Goal: Navigation & Orientation: Find specific page/section

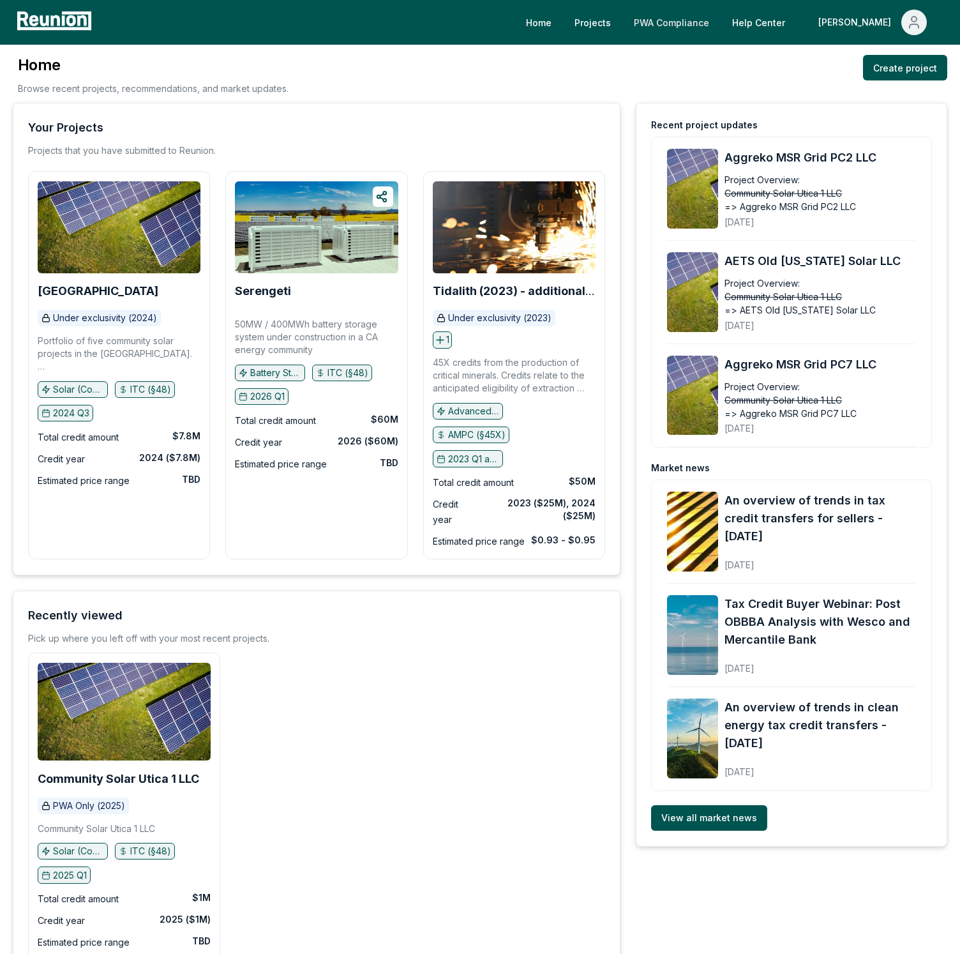
click at [693, 34] on link "PWA Compliance" at bounding box center [672, 23] width 96 height 26
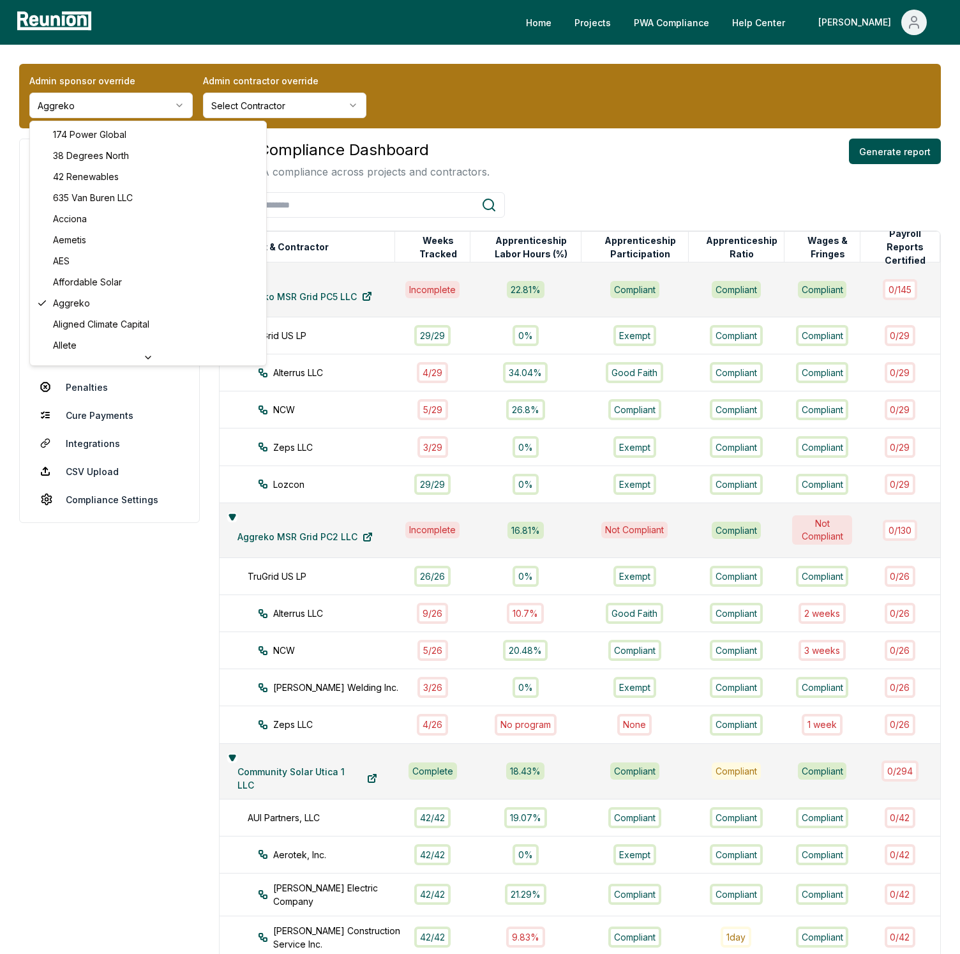
click at [169, 110] on html "Please visit us on your desktop We're working on making our marketplace mobile-…" at bounding box center [480, 920] width 960 height 1841
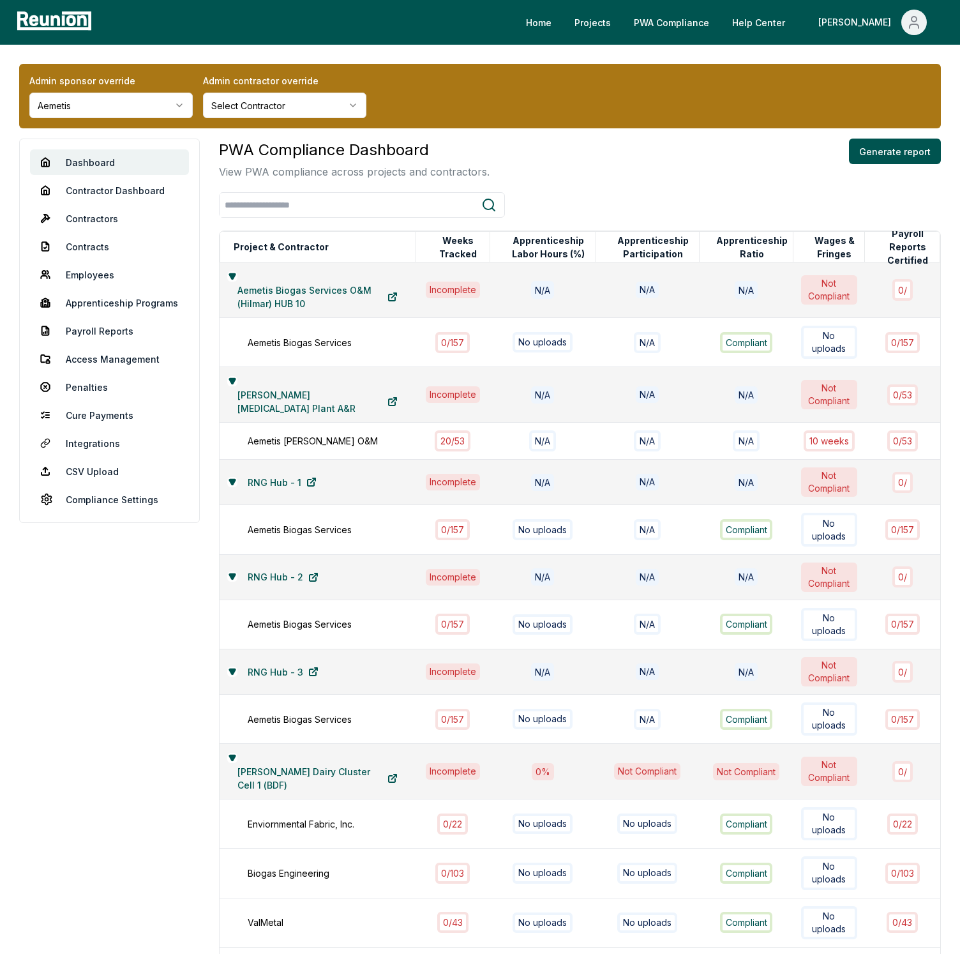
click at [594, 155] on div "PWA Compliance Dashboard View PWA compliance across projects and contractors. G…" at bounding box center [580, 159] width 722 height 41
click at [467, 80] on div "Admin sponsor override Aemetis Admin contractor override Select Contractor" at bounding box center [480, 96] width 922 height 64
click at [104, 193] on link "Contractor Dashboard" at bounding box center [109, 190] width 159 height 26
click at [96, 210] on link "Contractors" at bounding box center [109, 219] width 159 height 26
click at [91, 247] on link "Contracts" at bounding box center [109, 247] width 159 height 26
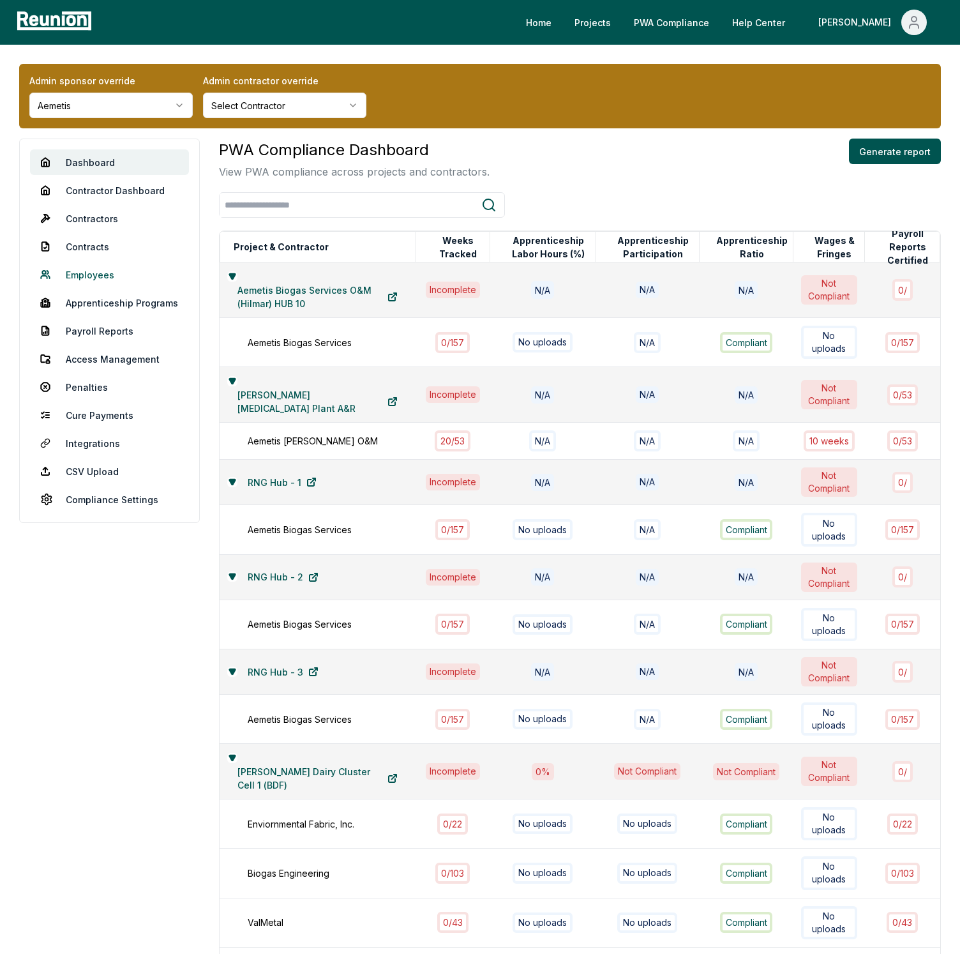
click at [89, 266] on link "Employees" at bounding box center [109, 275] width 159 height 26
click at [94, 307] on link "Apprenticeship Programs" at bounding box center [109, 303] width 159 height 26
click at [93, 323] on link "Payroll Reports" at bounding box center [109, 331] width 159 height 26
click at [621, 24] on link "Projects" at bounding box center [592, 23] width 57 height 26
click at [905, 17] on span "Main" at bounding box center [914, 23] width 26 height 26
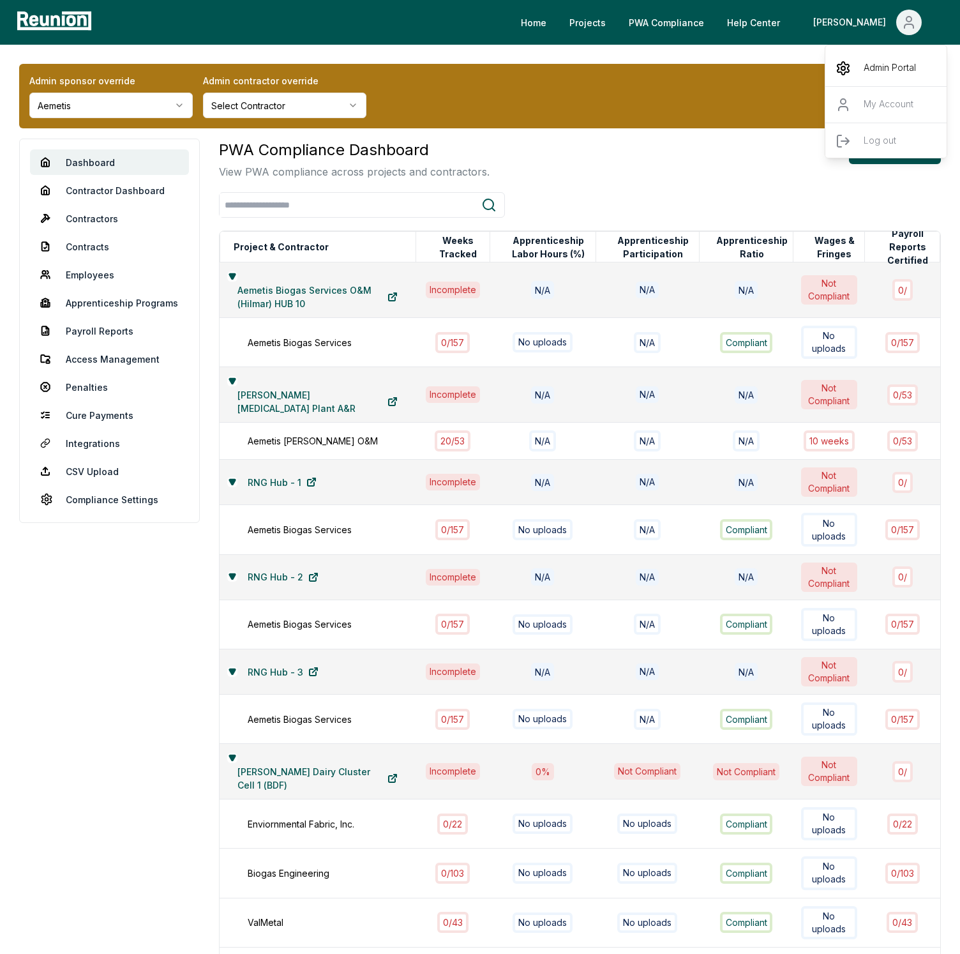
click at [876, 56] on div "Admin Portal" at bounding box center [886, 68] width 123 height 36
click at [422, 27] on div "Home Projects PWA Compliance Help Center Robby Admin Portal My Account Log out" at bounding box center [521, 23] width 851 height 26
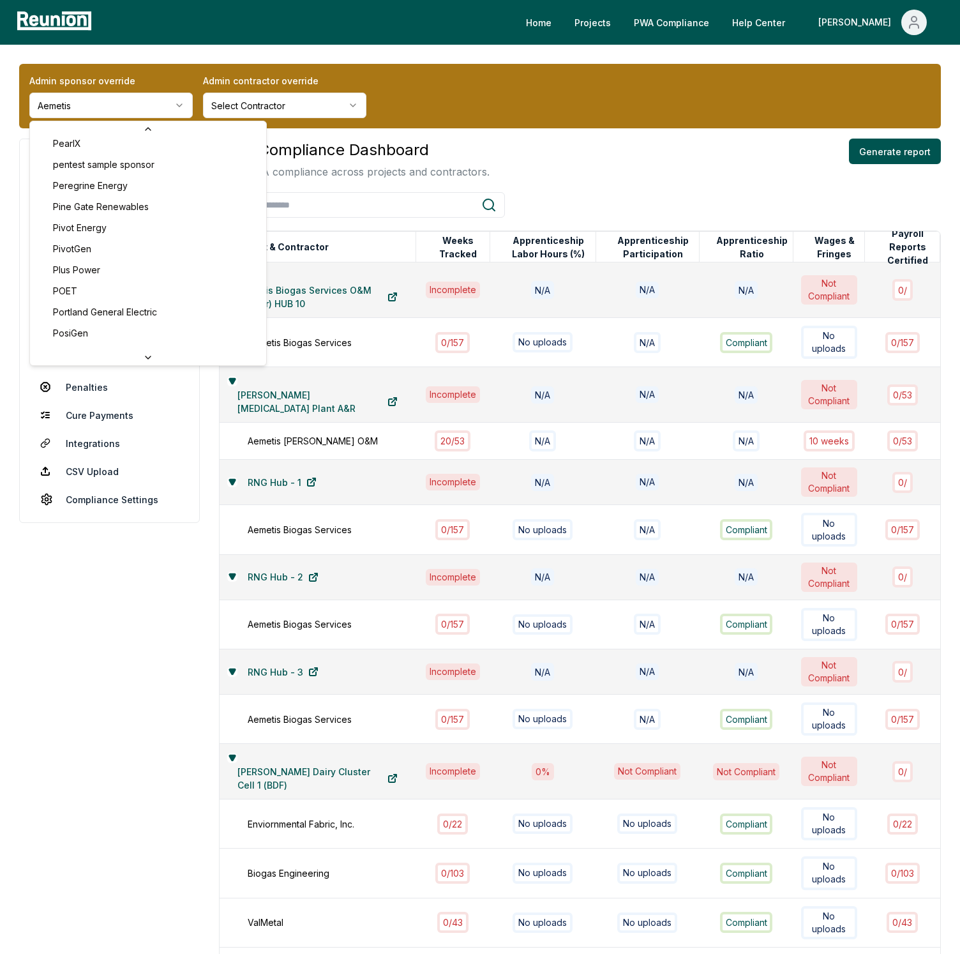
scroll to position [4094, 0]
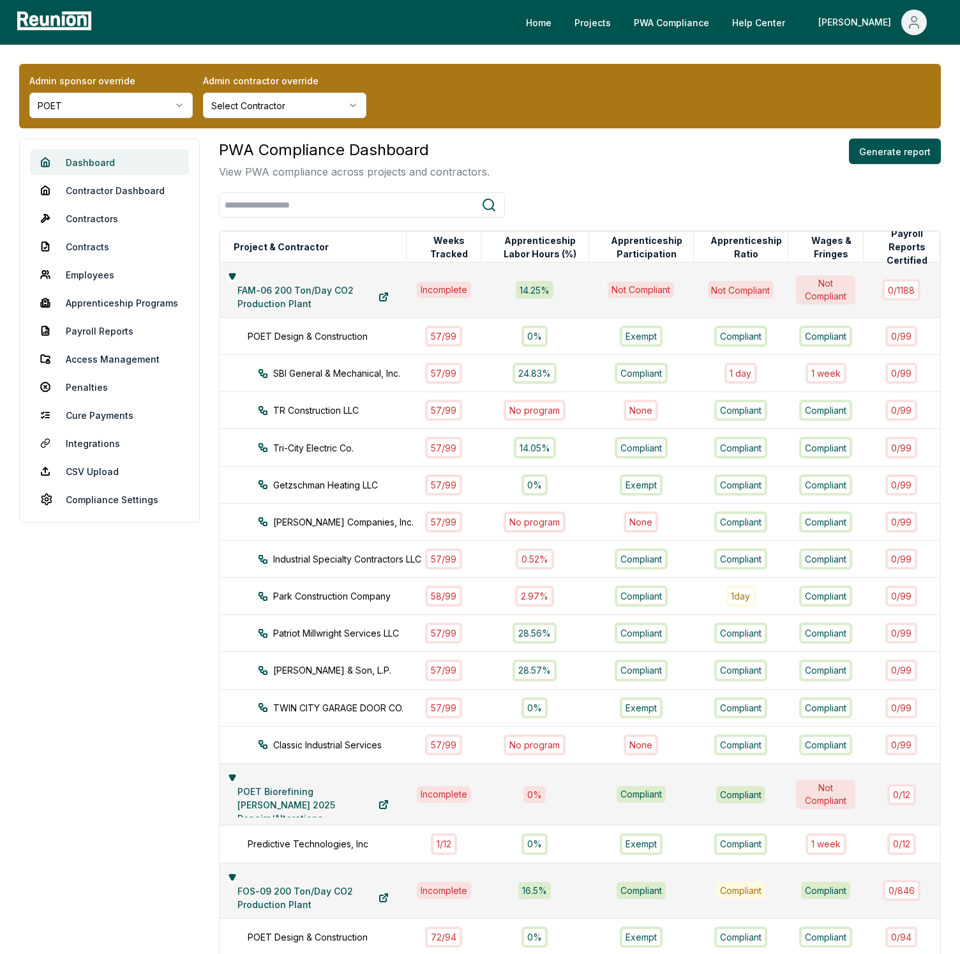
click at [128, 167] on link "Dashboard" at bounding box center [109, 162] width 159 height 26
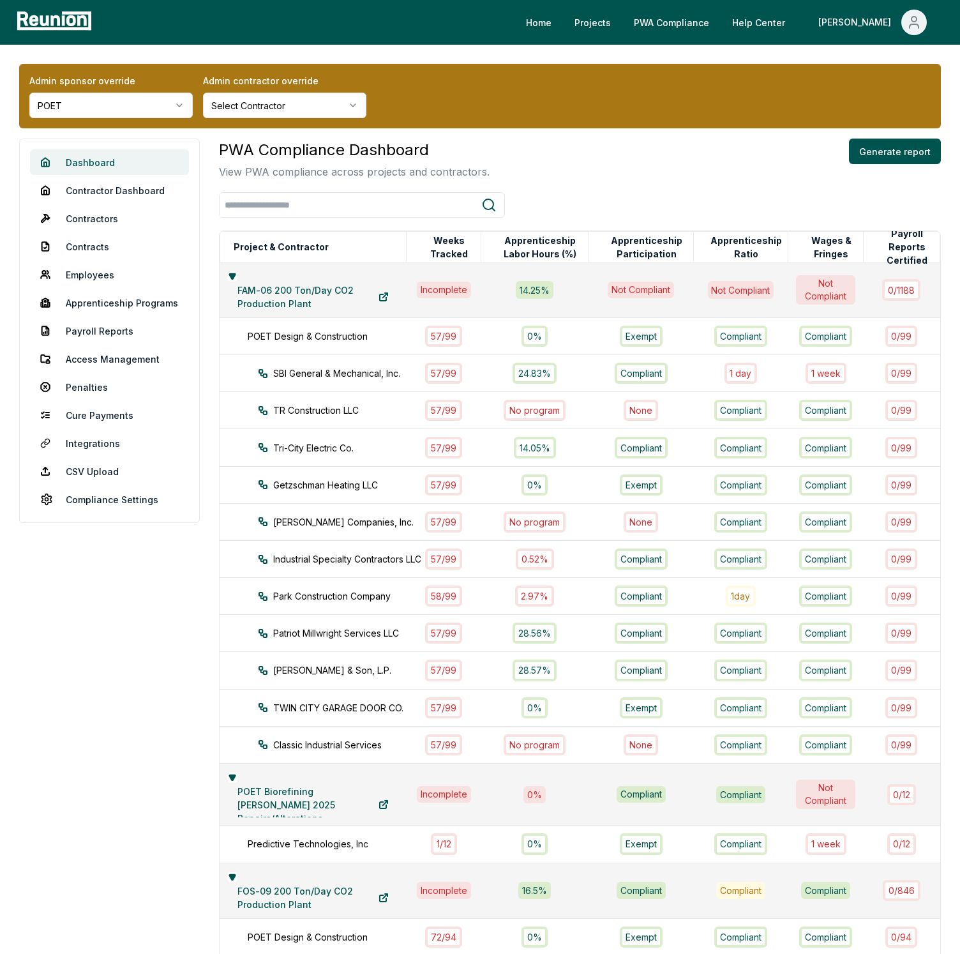
click at [128, 167] on link "Dashboard" at bounding box center [109, 162] width 159 height 26
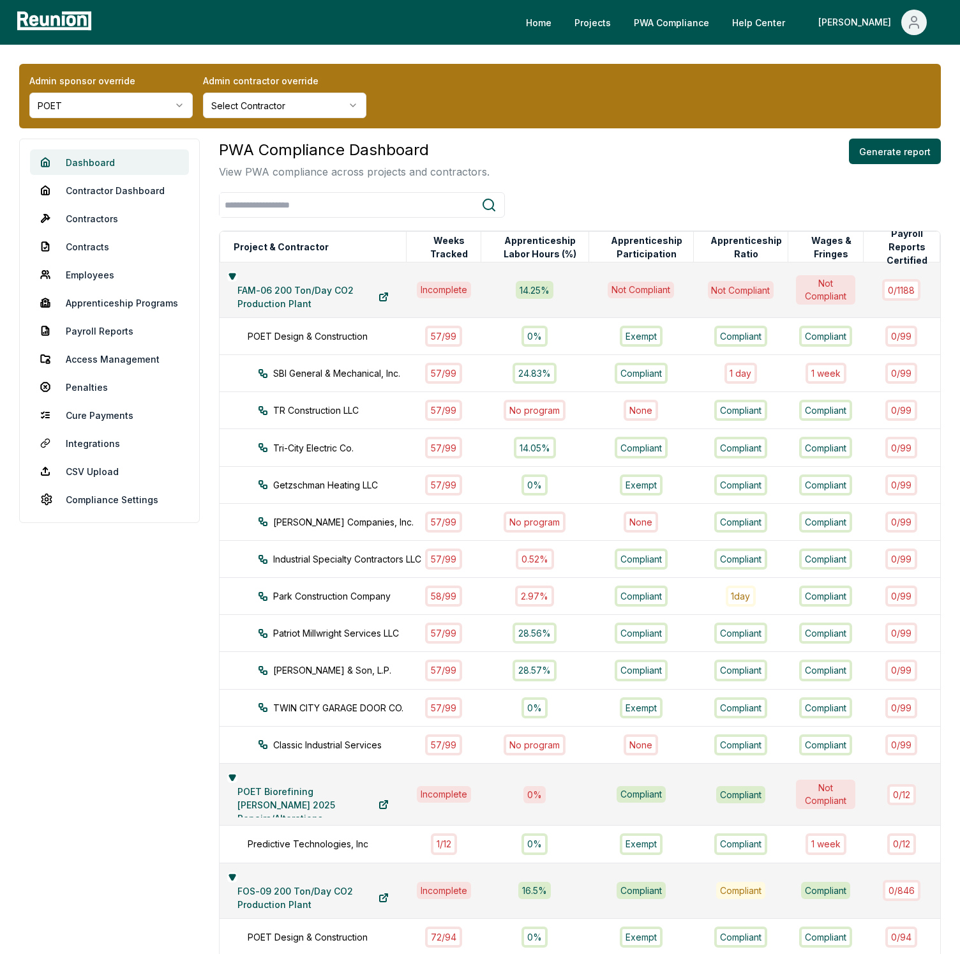
click at [112, 158] on link "Dashboard" at bounding box center [109, 162] width 159 height 26
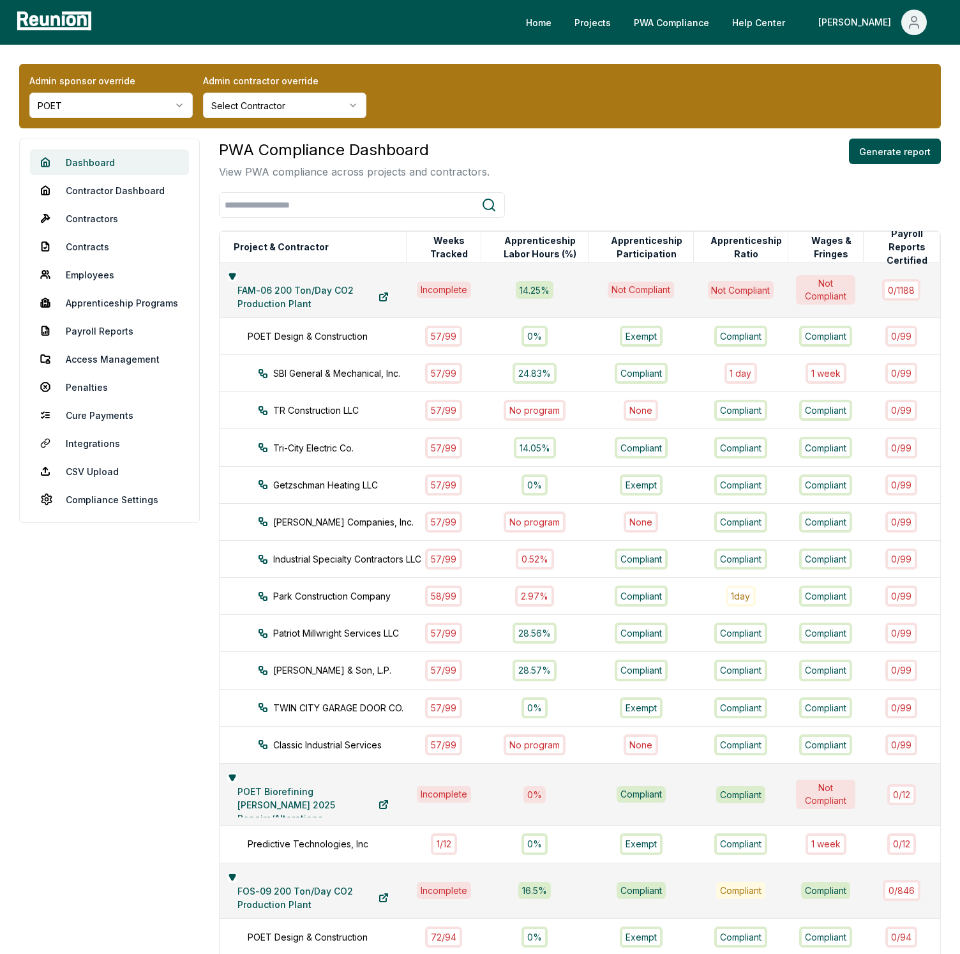
click at [112, 158] on link "Dashboard" at bounding box center [109, 162] width 159 height 26
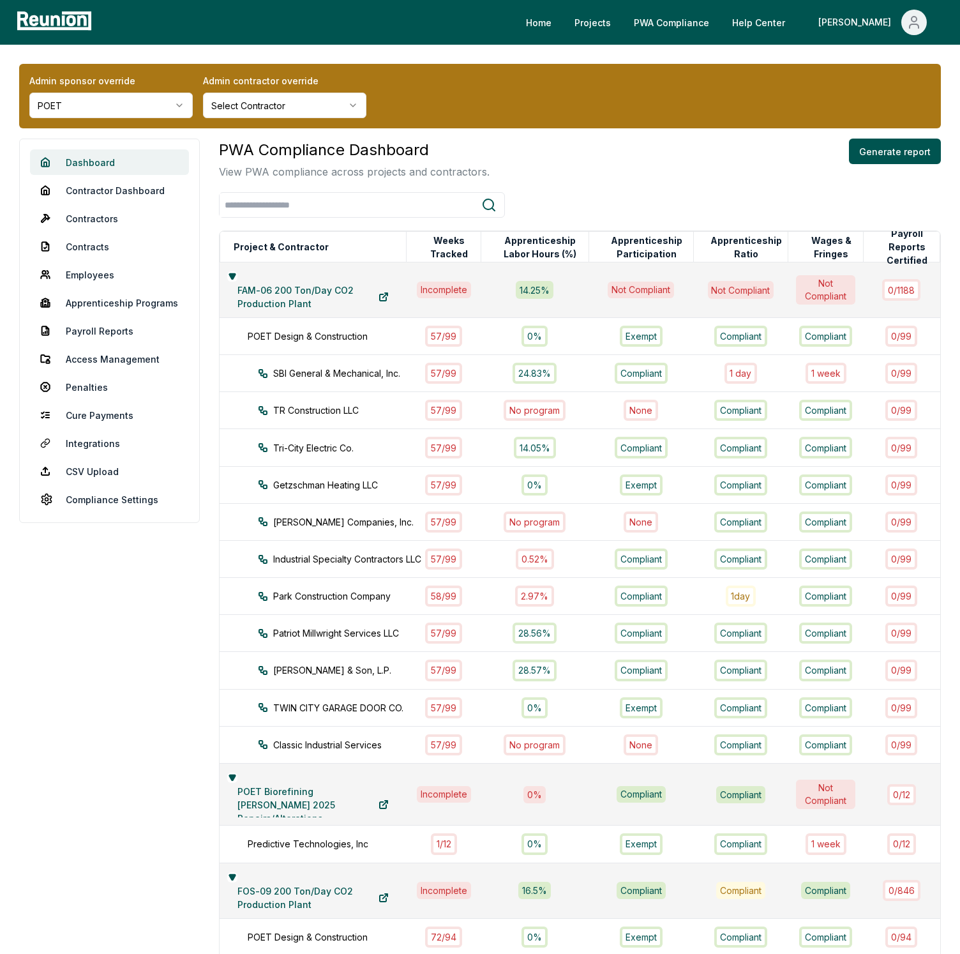
click at [112, 158] on link "Dashboard" at bounding box center [109, 162] width 159 height 26
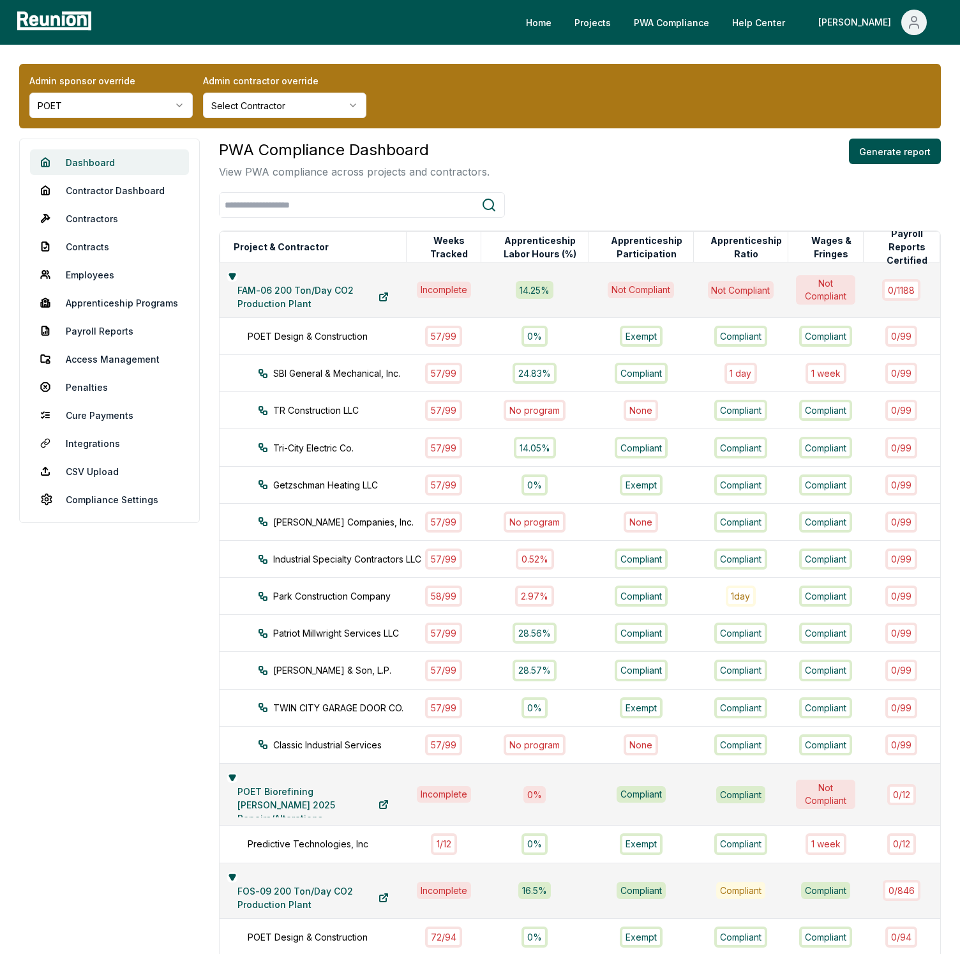
click at [112, 158] on link "Dashboard" at bounding box center [109, 162] width 159 height 26
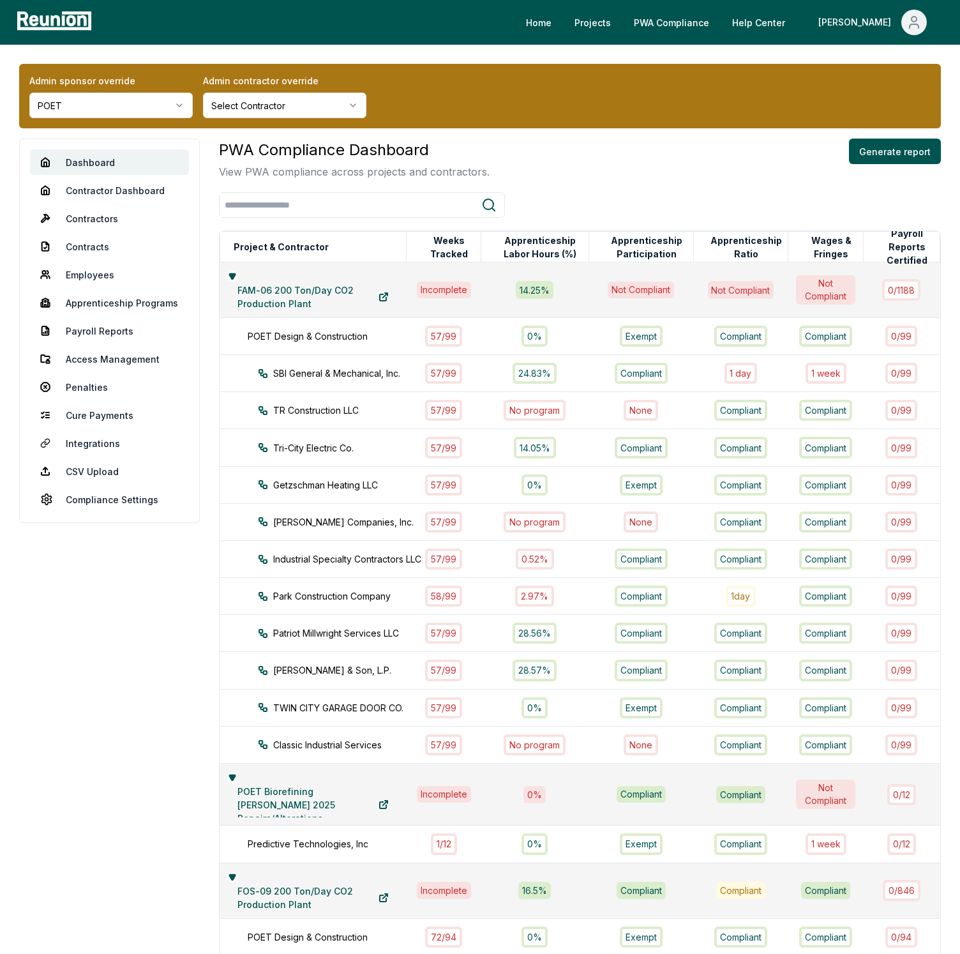
click at [572, 187] on div "PWA Compliance Dashboard View PWA compliance across projects and contractors. G…" at bounding box center [580, 696] width 722 height 1114
click at [131, 158] on link "Dashboard" at bounding box center [109, 162] width 159 height 26
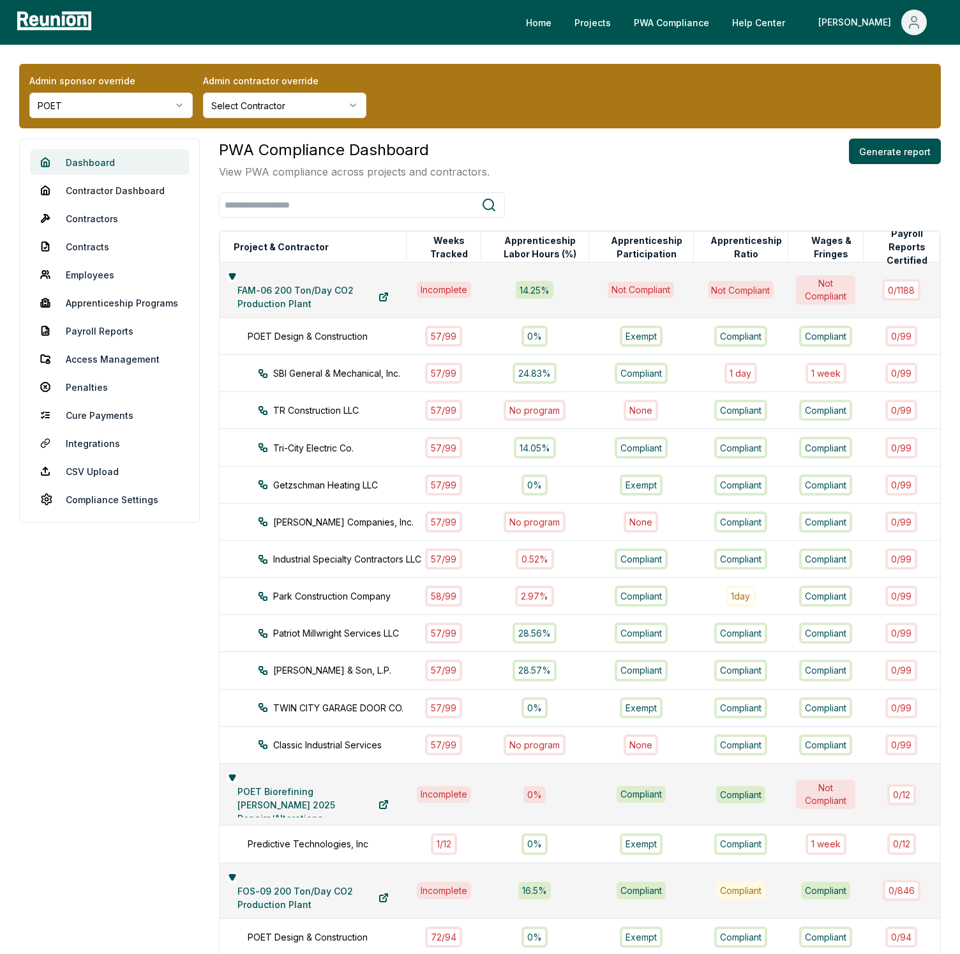
click at [131, 158] on link "Dashboard" at bounding box center [109, 162] width 159 height 26
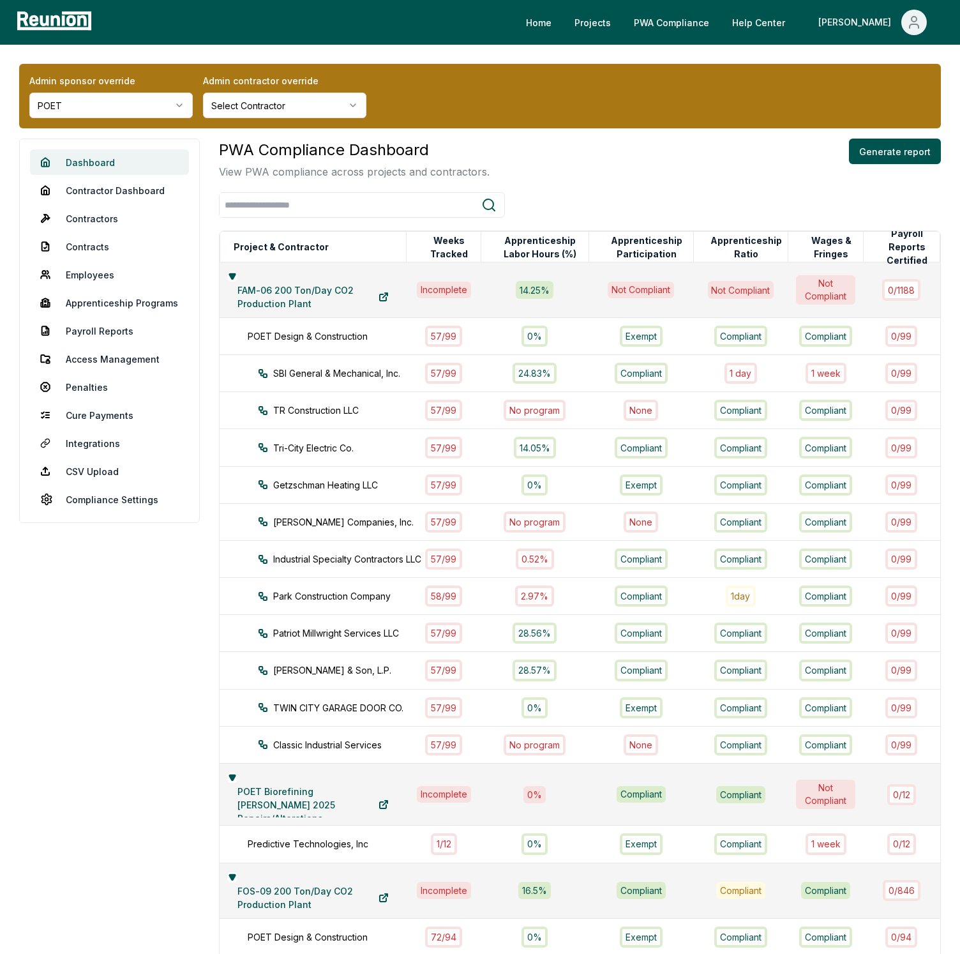
click at [131, 158] on link "Dashboard" at bounding box center [109, 162] width 159 height 26
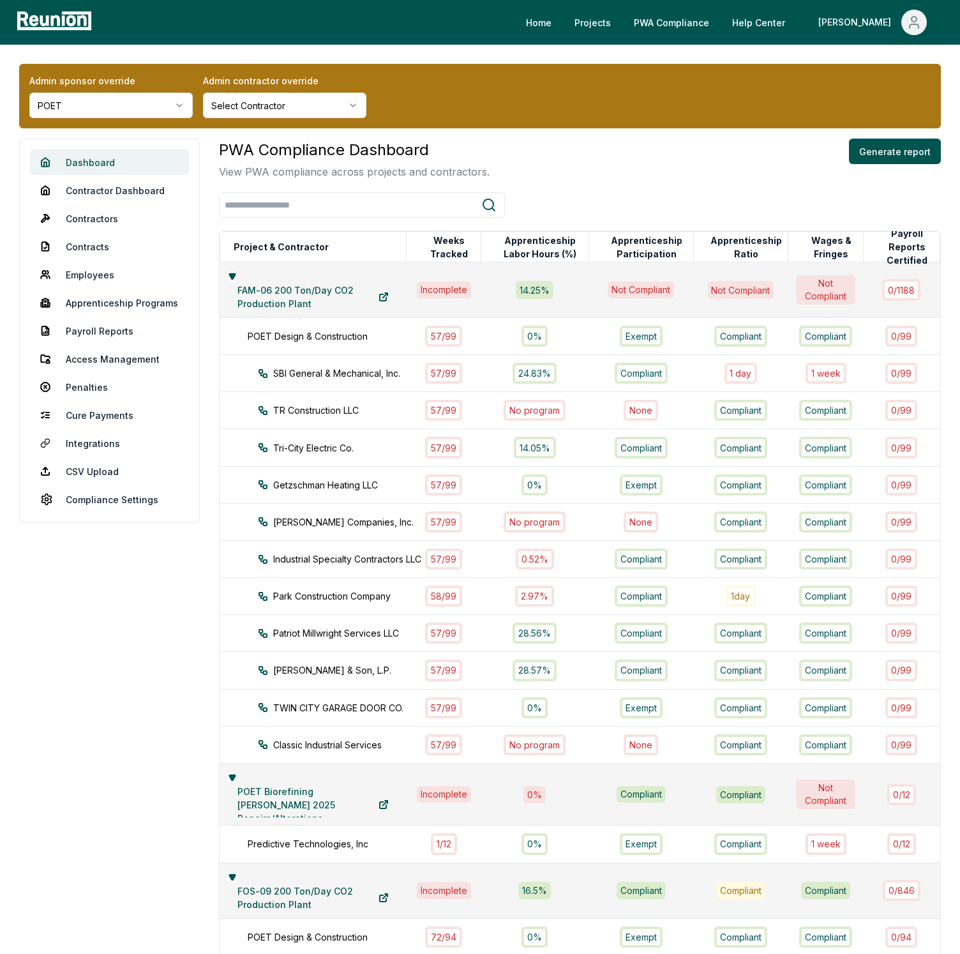
click at [131, 158] on link "Dashboard" at bounding box center [109, 162] width 159 height 26
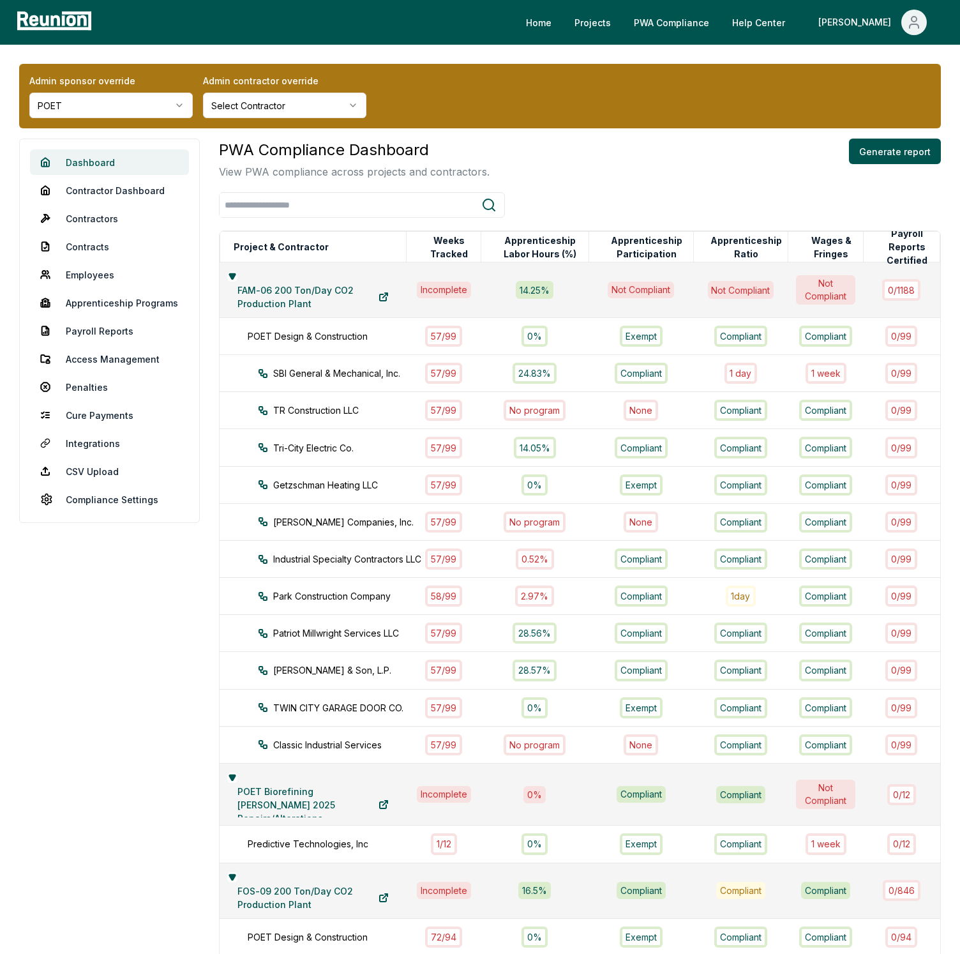
click at [131, 158] on link "Dashboard" at bounding box center [109, 162] width 159 height 26
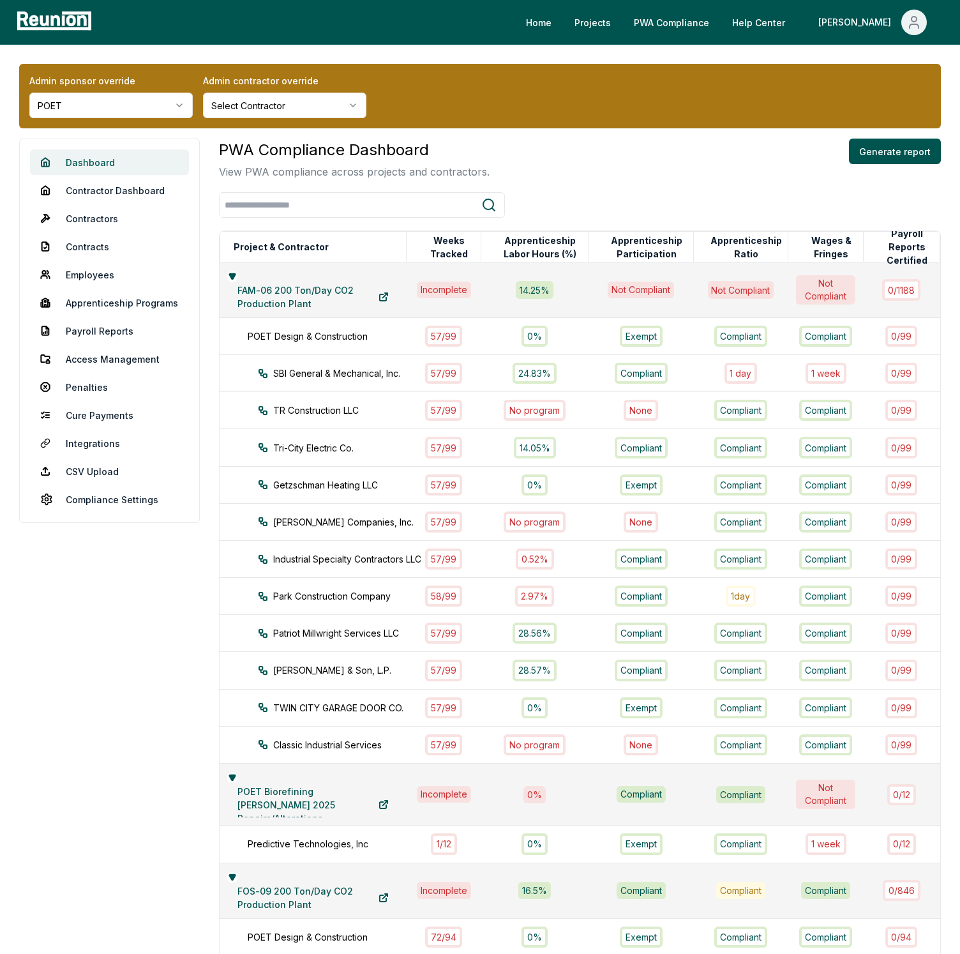
click at [131, 158] on link "Dashboard" at bounding box center [109, 162] width 159 height 26
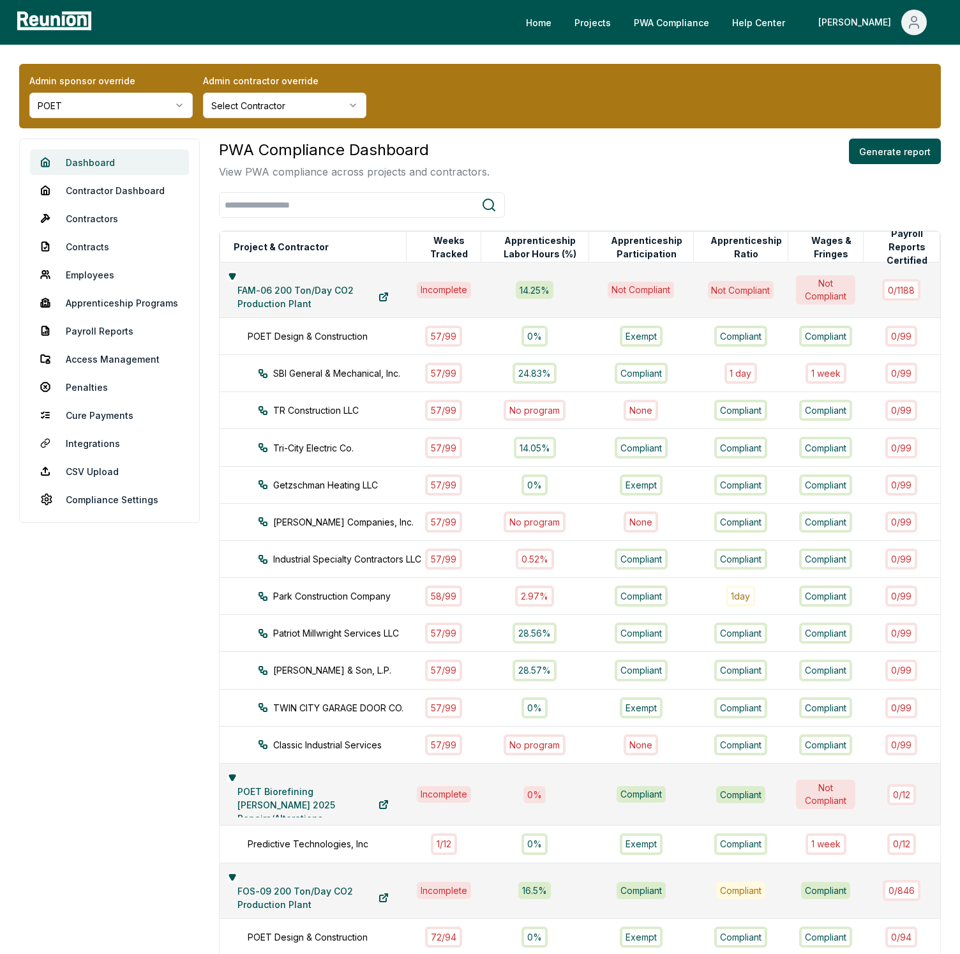
click at [131, 158] on link "Dashboard" at bounding box center [109, 162] width 159 height 26
click at [610, 164] on div "PWA Compliance Dashboard View PWA compliance across projects and contractors. G…" at bounding box center [580, 159] width 722 height 41
click at [124, 159] on link "Dashboard" at bounding box center [109, 162] width 159 height 26
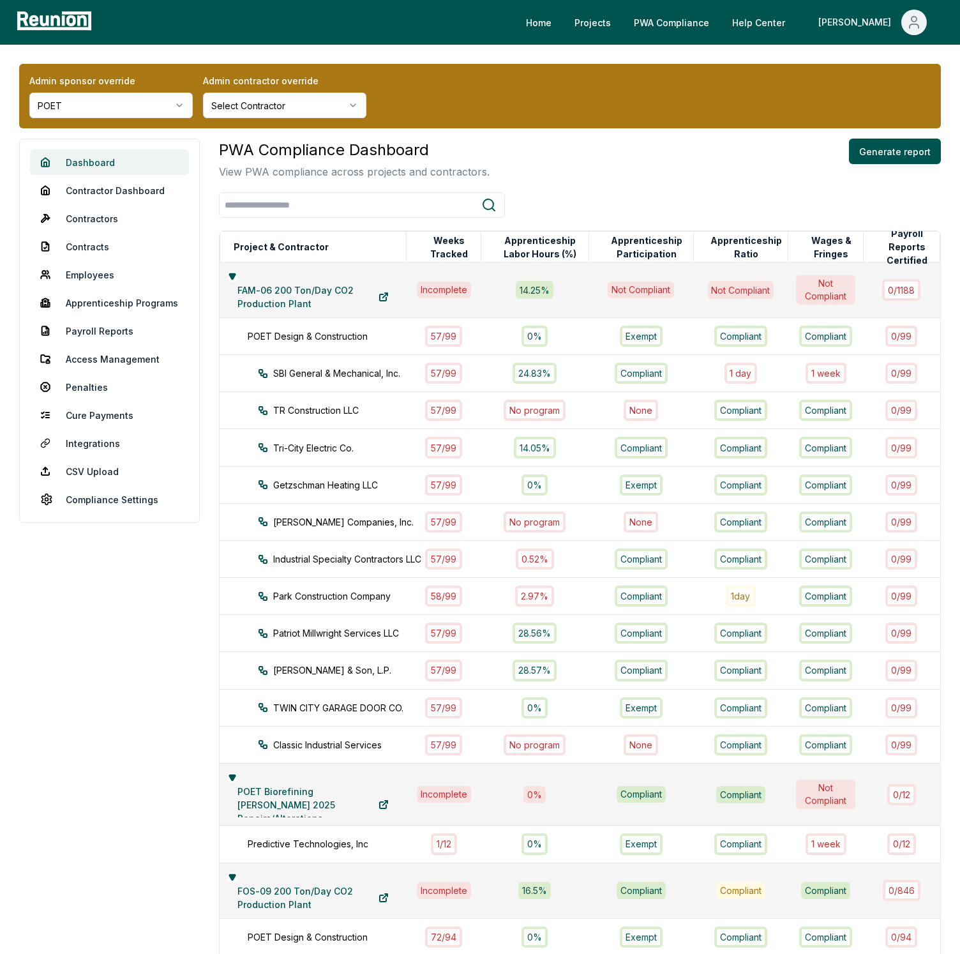
click at [124, 159] on link "Dashboard" at bounding box center [109, 162] width 159 height 26
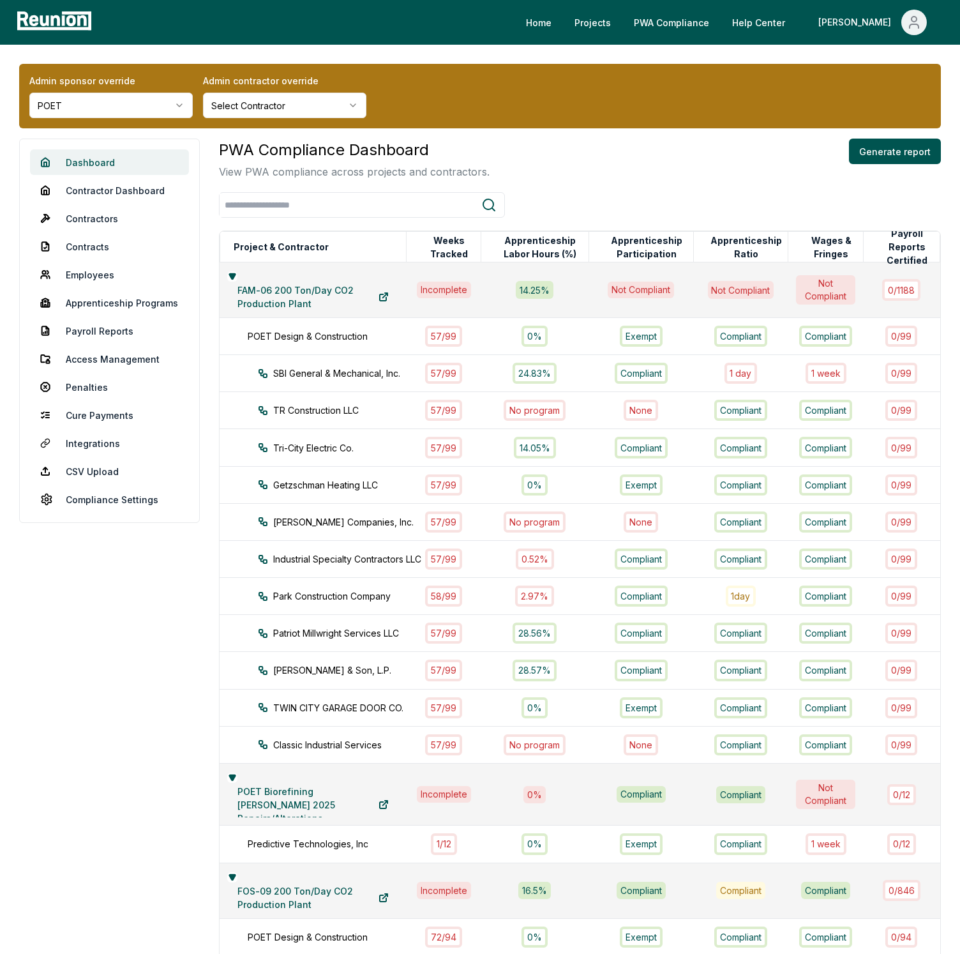
click at [124, 159] on link "Dashboard" at bounding box center [109, 162] width 159 height 26
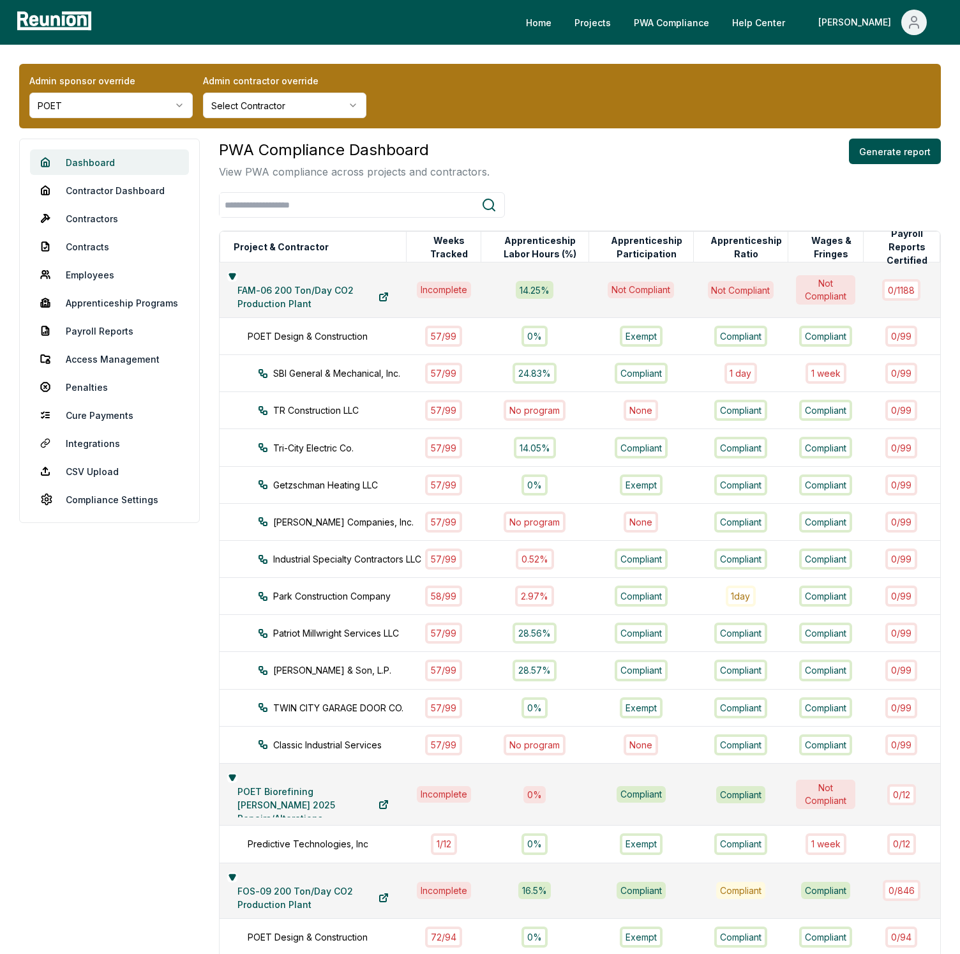
click at [124, 159] on link "Dashboard" at bounding box center [109, 162] width 159 height 26
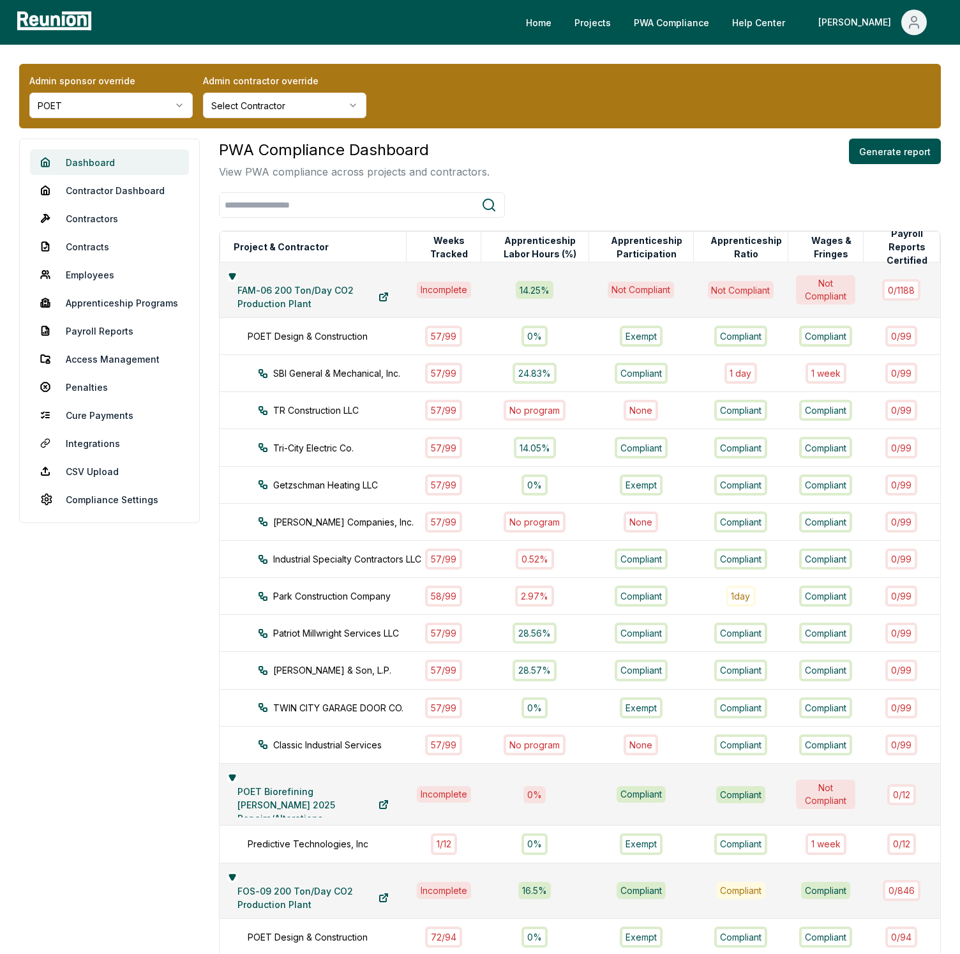
click at [124, 159] on link "Dashboard" at bounding box center [109, 162] width 159 height 26
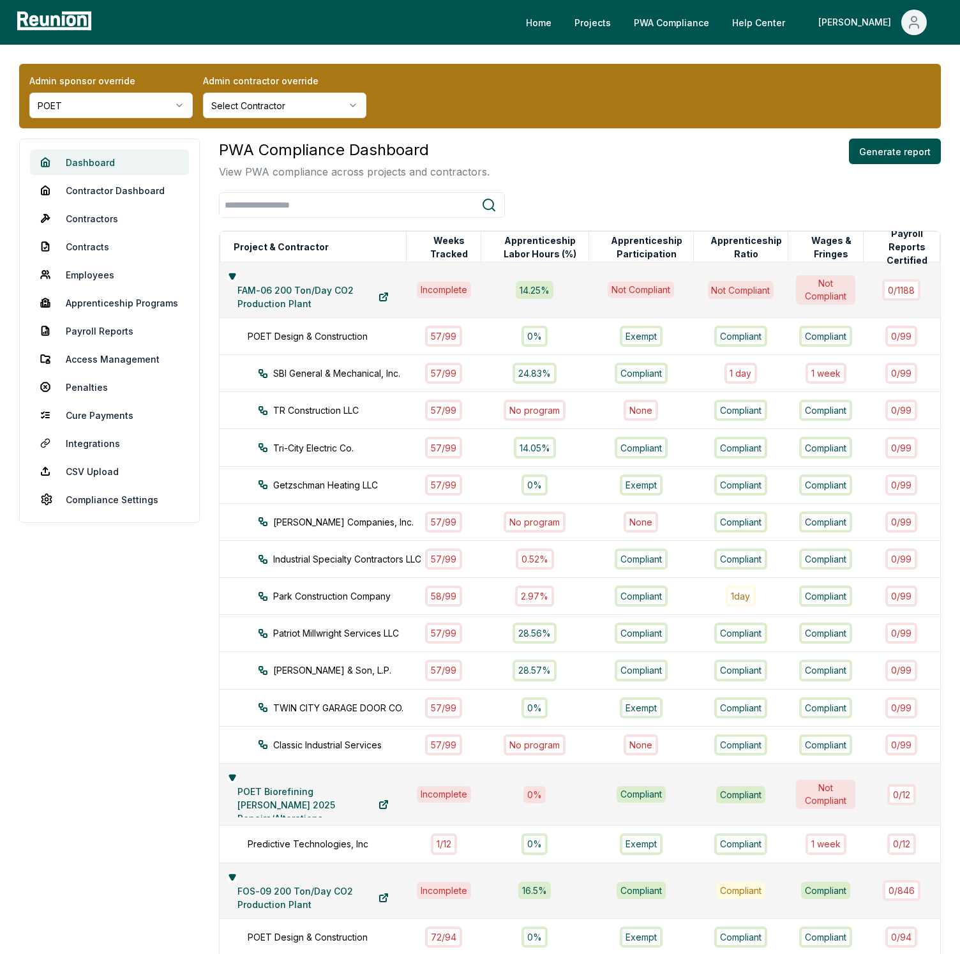
click at [124, 159] on link "Dashboard" at bounding box center [109, 162] width 159 height 26
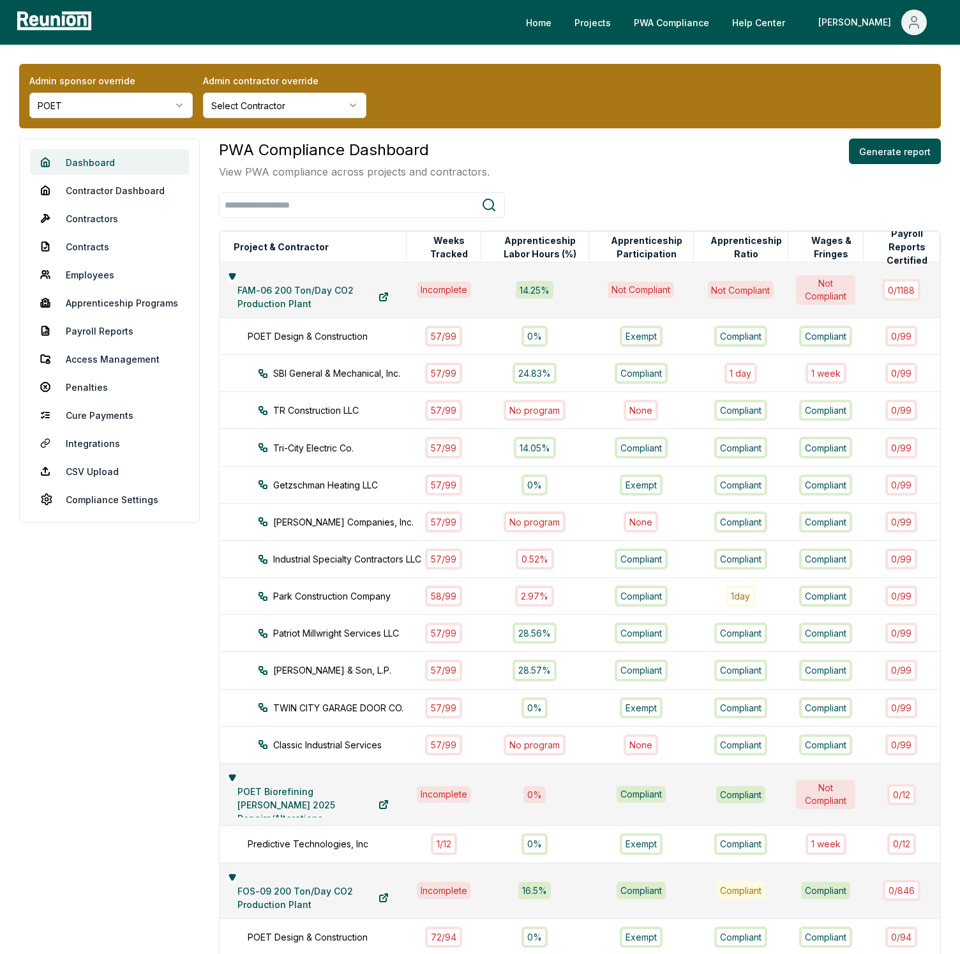
click at [124, 159] on link "Dashboard" at bounding box center [109, 162] width 159 height 26
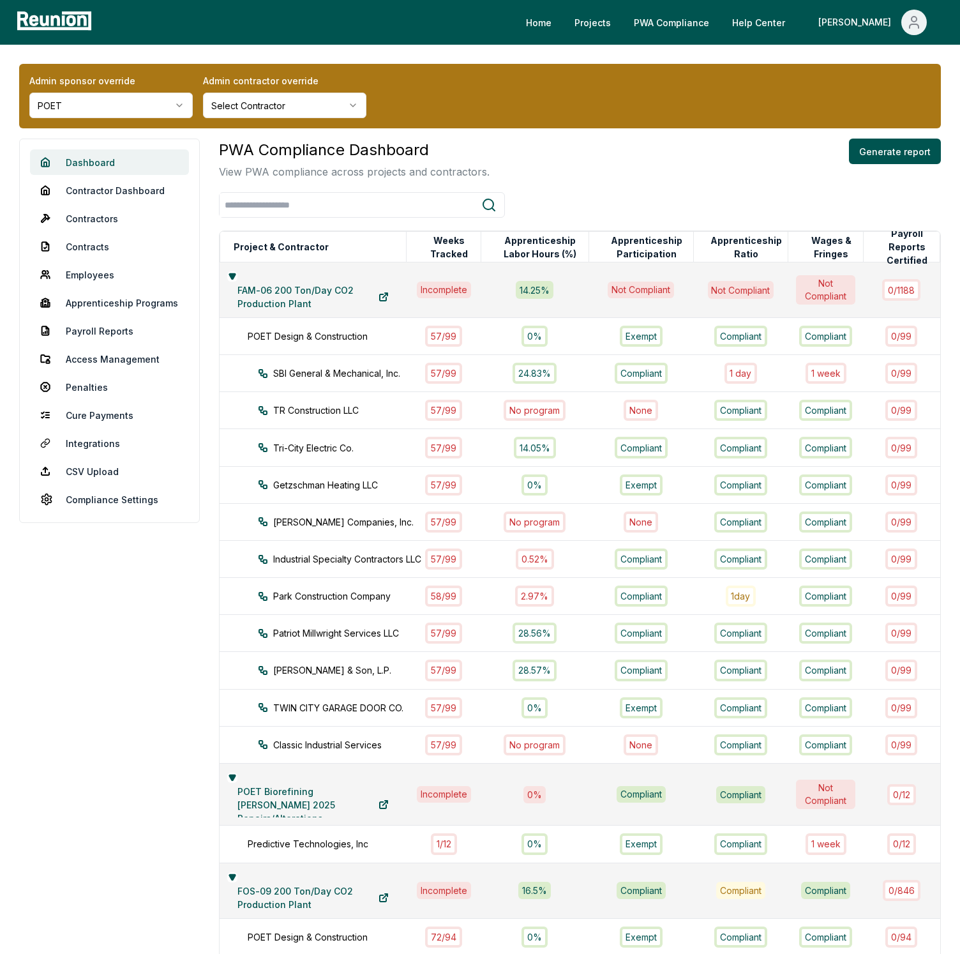
click at [124, 159] on link "Dashboard" at bounding box center [109, 162] width 159 height 26
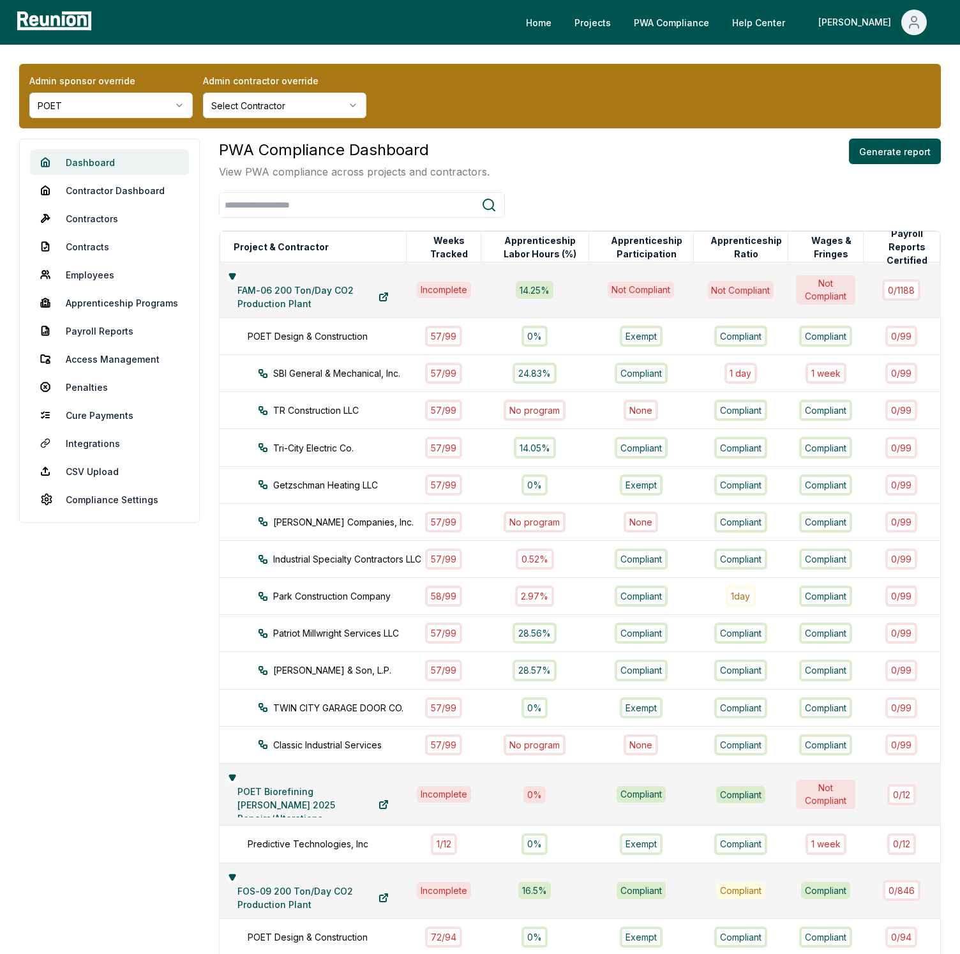
click at [124, 159] on link "Dashboard" at bounding box center [109, 162] width 159 height 26
click at [539, 137] on div "Admin sponsor override POET Admin contractor override Select Contractor Dashboa…" at bounding box center [480, 709] width 960 height 1329
click at [133, 165] on link "Dashboard" at bounding box center [109, 162] width 159 height 26
click at [108, 169] on link "Dashboard" at bounding box center [109, 162] width 159 height 26
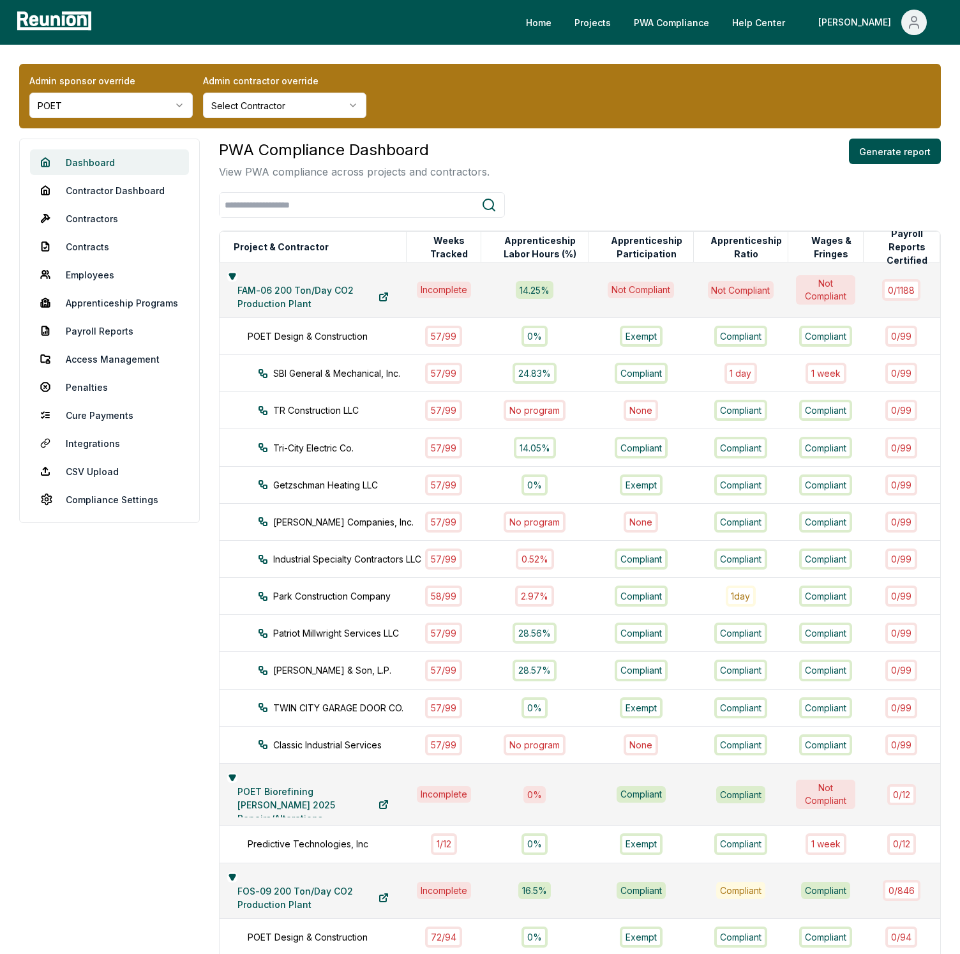
click at [108, 169] on link "Dashboard" at bounding box center [109, 162] width 159 height 26
